Goal: Information Seeking & Learning: Compare options

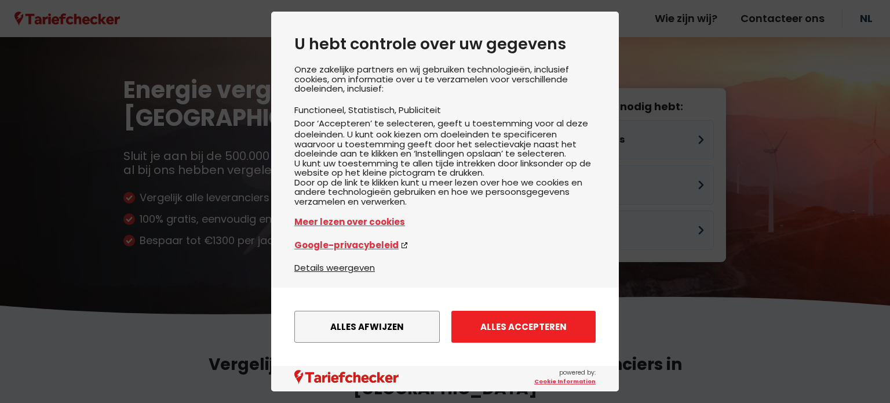
click at [531, 318] on button "Alles accepteren" at bounding box center [523, 326] width 144 height 32
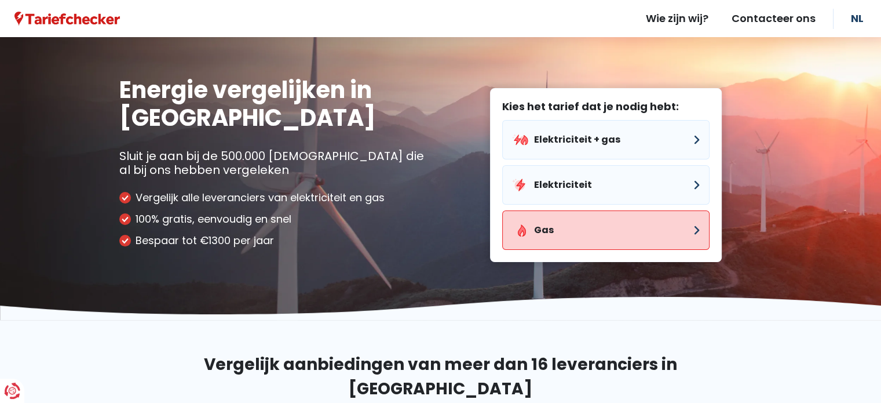
click at [561, 240] on button "Gas" at bounding box center [605, 229] width 207 height 39
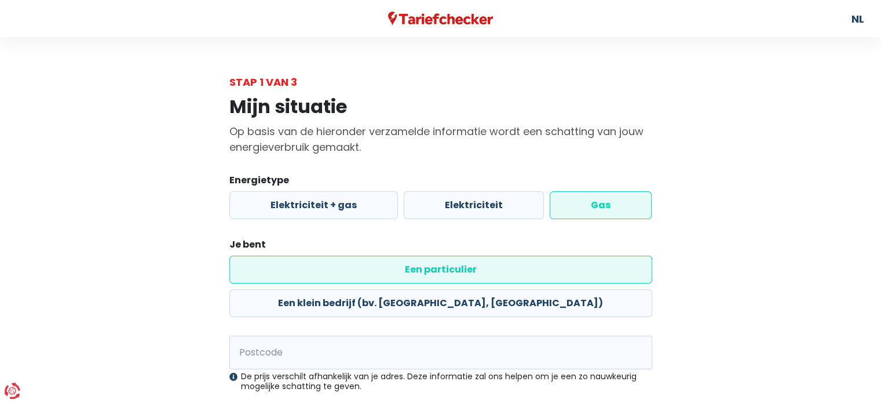
click at [623, 210] on label "Gas" at bounding box center [601, 205] width 102 height 28
click at [623, 210] on input "Gas" at bounding box center [601, 205] width 102 height 28
click at [303, 335] on input "Postcode" at bounding box center [440, 352] width 423 height 34
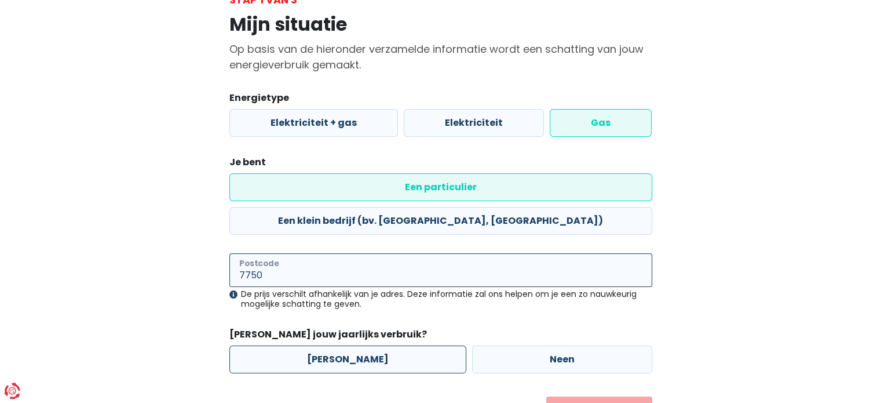
scroll to position [108, 0]
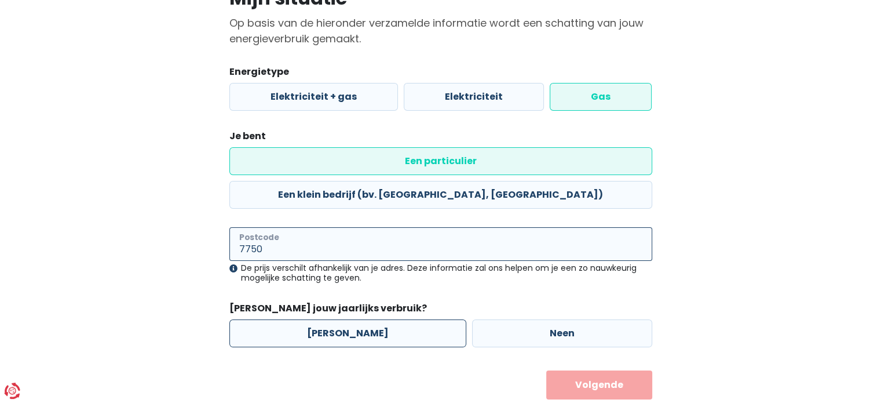
type input "7750"
click at [368, 319] on label "[PERSON_NAME]" at bounding box center [347, 333] width 237 height 28
click at [368, 319] on input "[PERSON_NAME]" at bounding box center [347, 333] width 237 height 28
radio input "true"
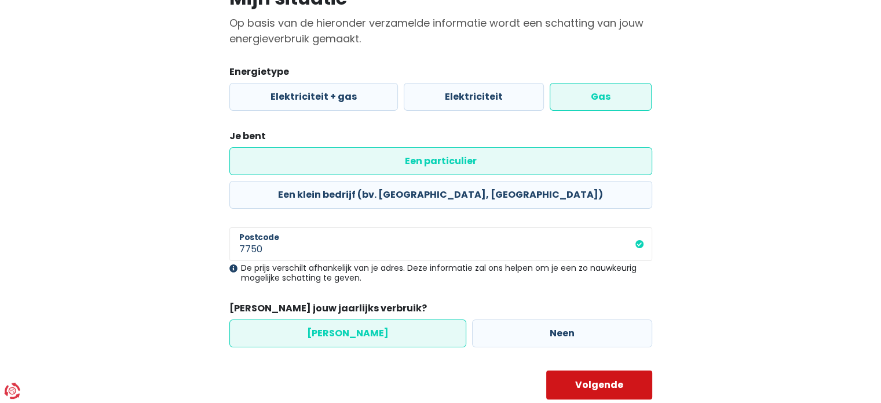
click at [575, 370] on button "Volgende" at bounding box center [599, 384] width 106 height 29
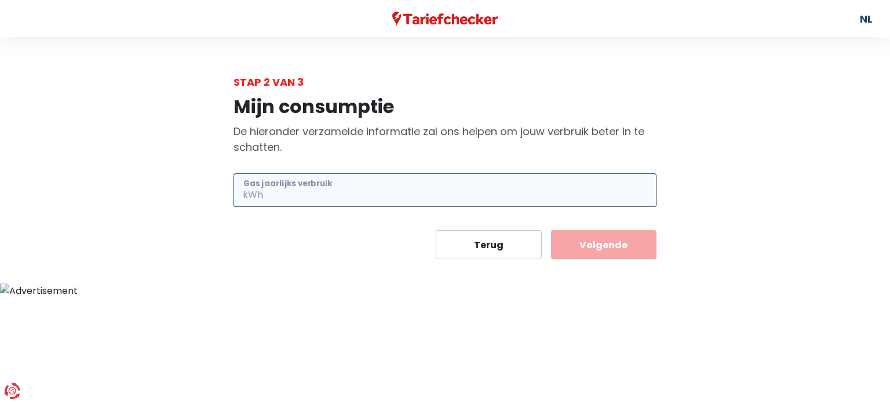
click at [392, 196] on input "Gas jaarlijks verbruik" at bounding box center [460, 190] width 391 height 34
type input "13000"
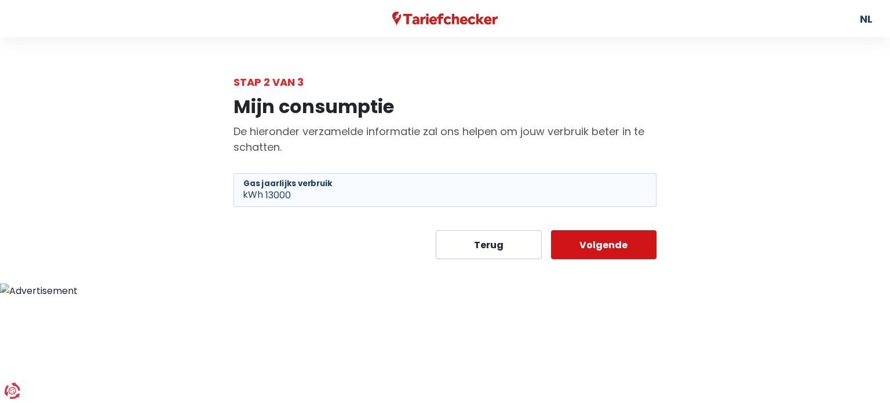
click at [605, 246] on button "Volgende" at bounding box center [604, 244] width 106 height 29
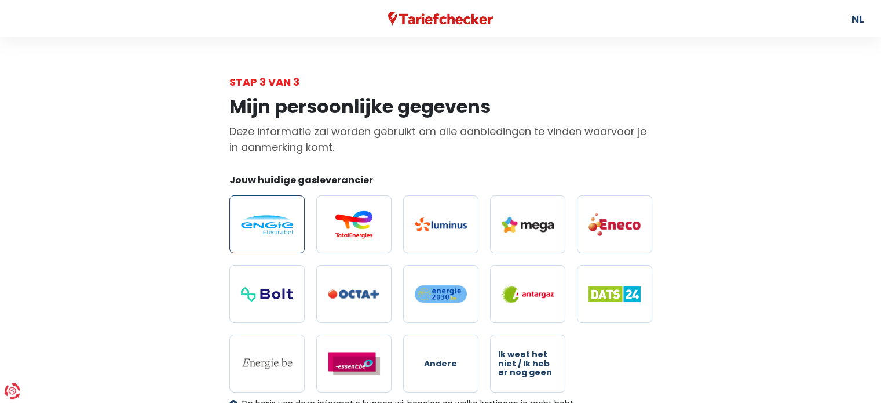
click at [269, 217] on img at bounding box center [267, 224] width 52 height 19
click at [269, 217] on input "radio" at bounding box center [266, 224] width 75 height 58
radio input "true"
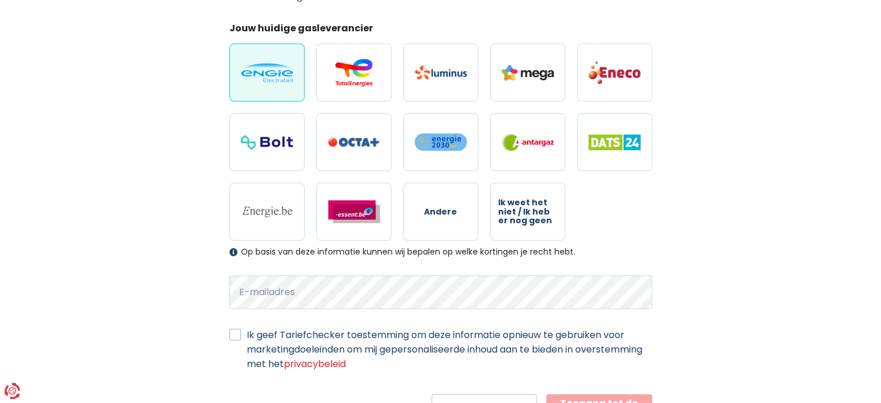
scroll to position [207, 0]
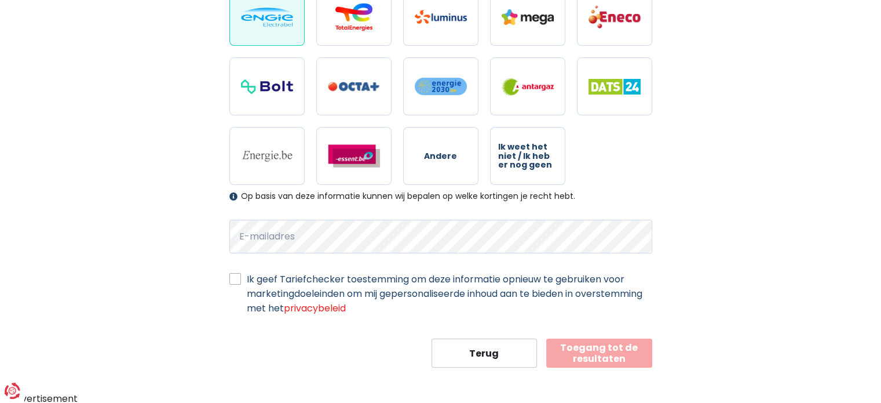
click at [247, 277] on label "Ik geef Tariefchecker toestemming om deze informatie opnieuw te gebruiken voor …" at bounding box center [449, 293] width 405 height 43
click at [236, 277] on input "Ik geef Tariefchecker toestemming om deze informatie opnieuw te gebruiken voor …" at bounding box center [235, 278] width 12 height 12
checkbox input "true"
click at [568, 351] on button "Toegang tot de resultaten" at bounding box center [599, 352] width 106 height 29
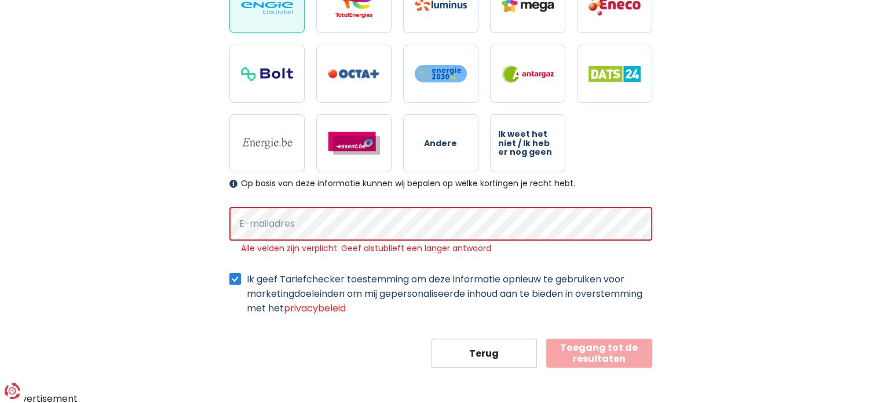
scroll to position [0, 0]
